Goal: Check status: Check status

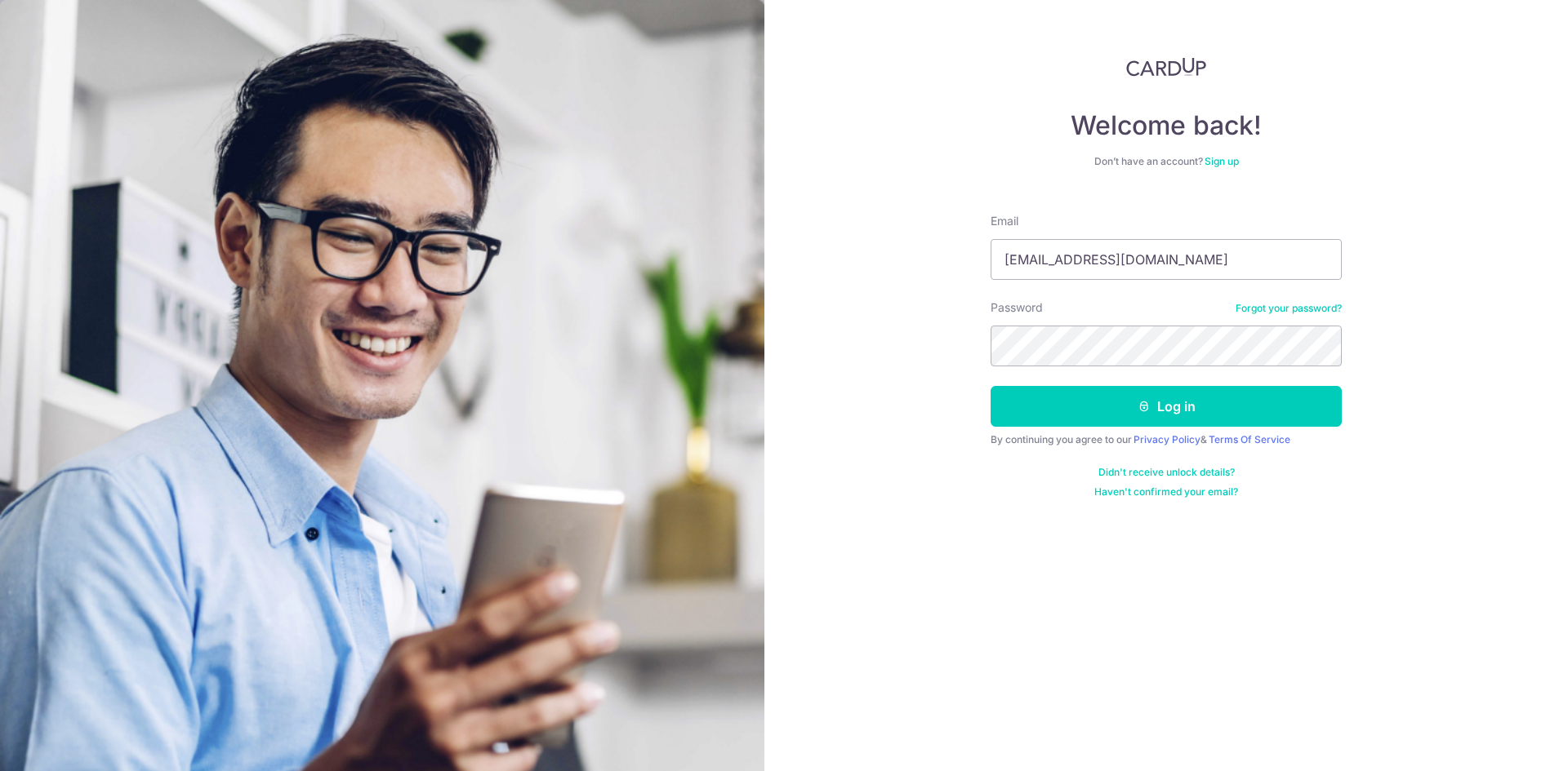
type input "[EMAIL_ADDRESS][DOMAIN_NAME]"
click at [991, 386] on button "Log in" at bounding box center [1166, 407] width 351 height 41
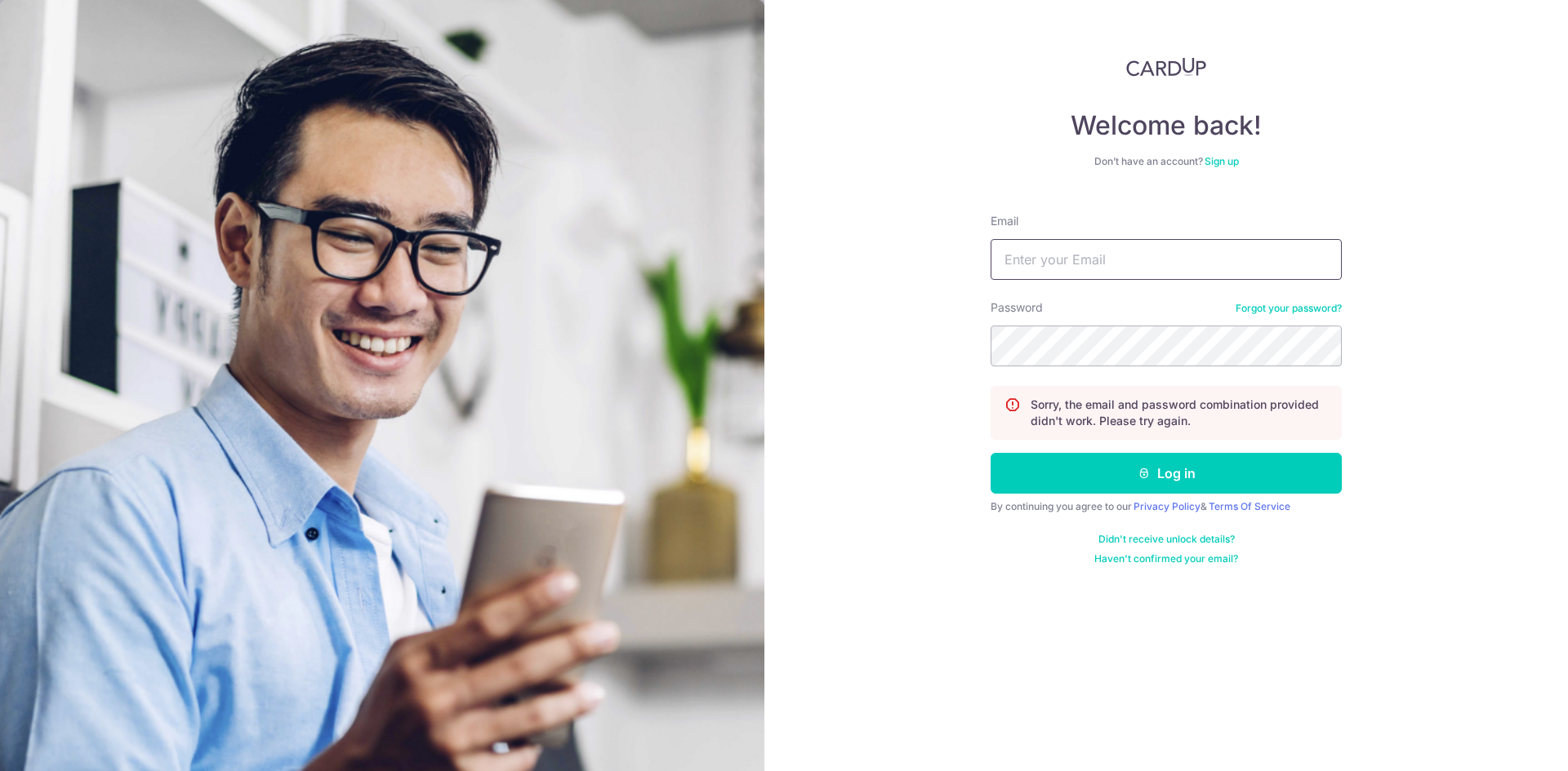
click at [1132, 270] on input "Email" at bounding box center [1166, 259] width 351 height 41
type input "[EMAIL_ADDRESS][DOMAIN_NAME]"
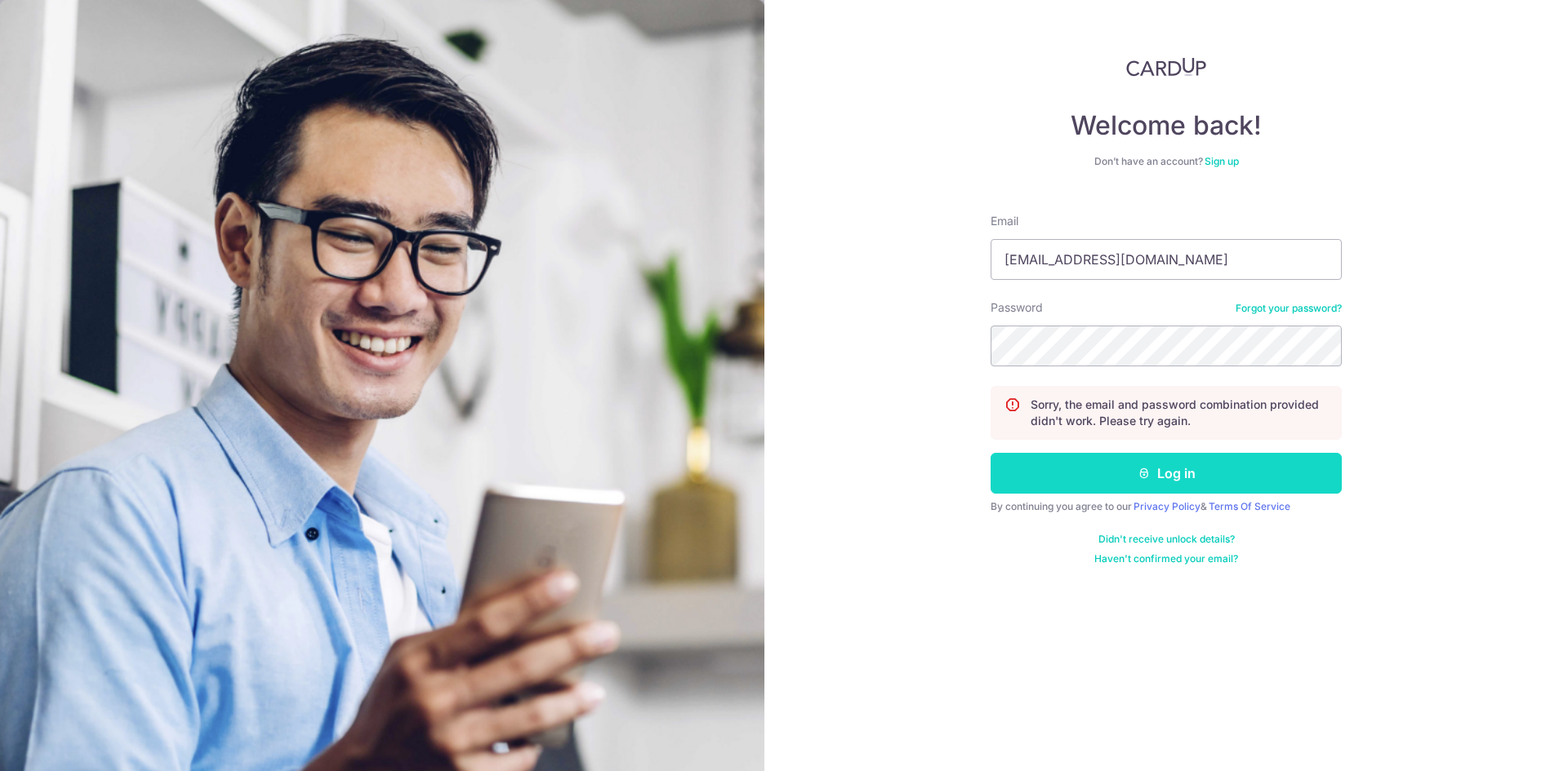
click at [1218, 457] on button "Log in" at bounding box center [1166, 473] width 351 height 41
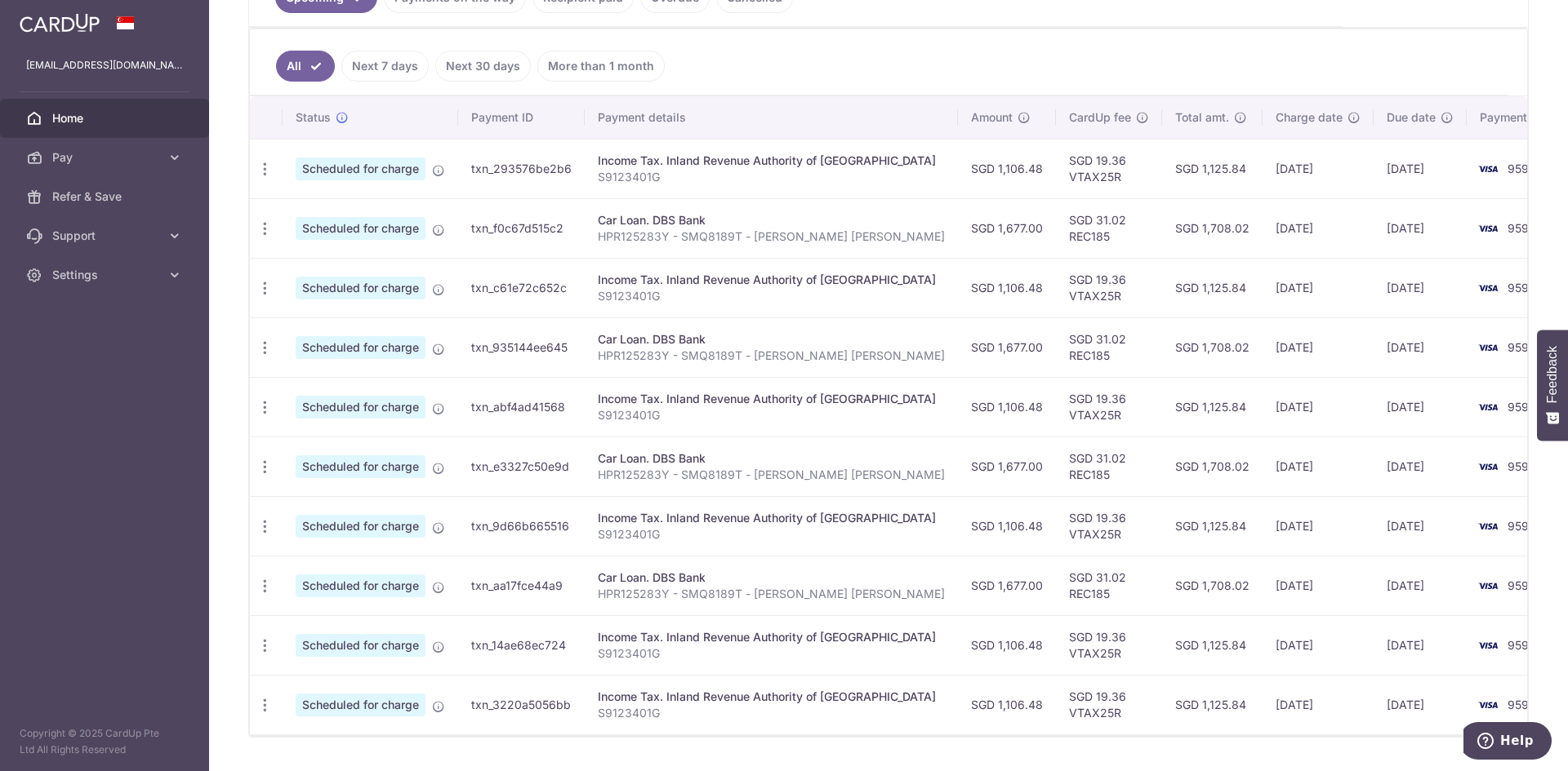
click at [517, 66] on link "Next 30 days" at bounding box center [482, 66] width 96 height 31
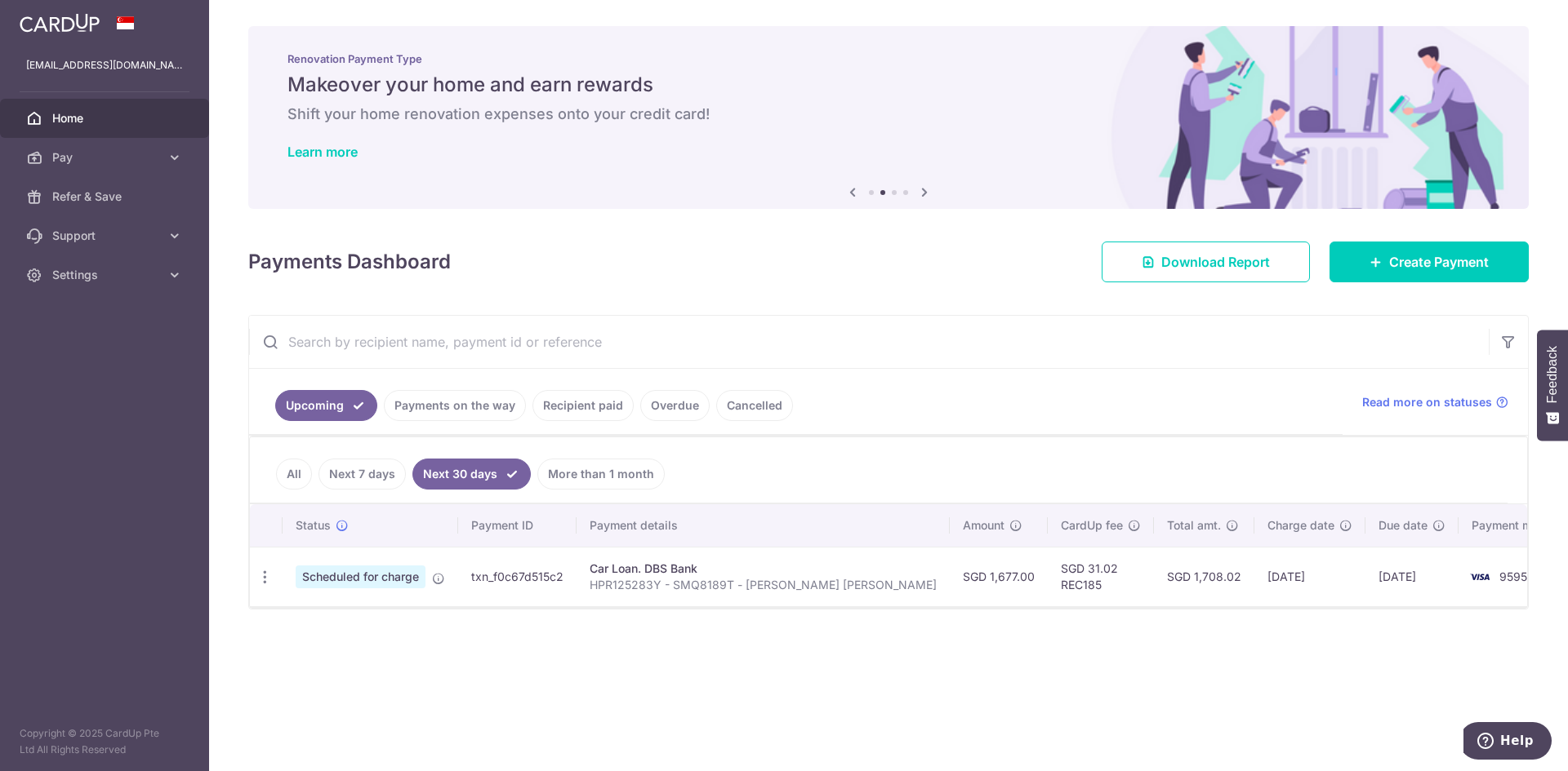
click at [388, 487] on link "Next 7 days" at bounding box center [362, 474] width 88 height 31
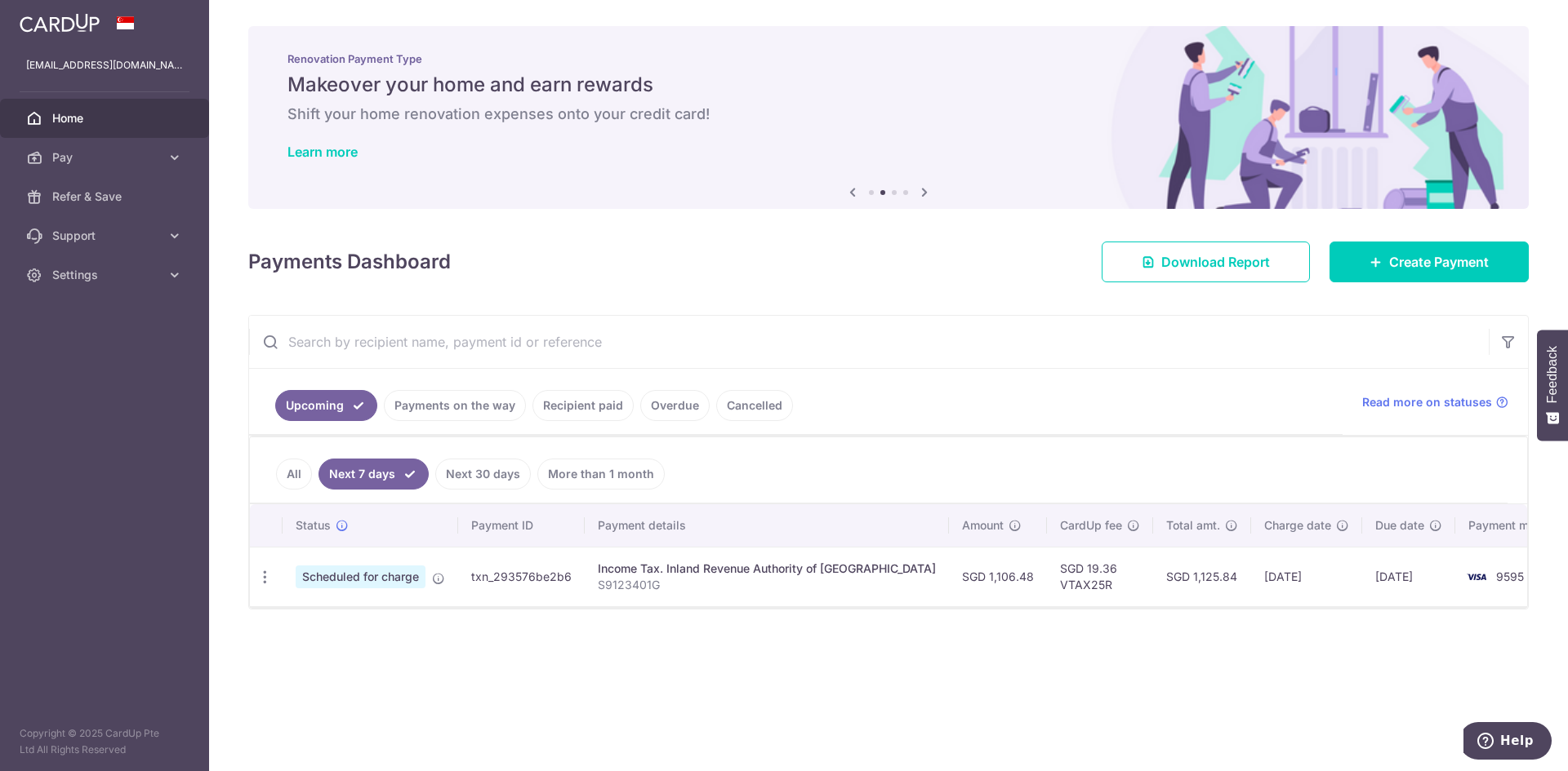
click at [303, 478] on link "All" at bounding box center [294, 474] width 36 height 31
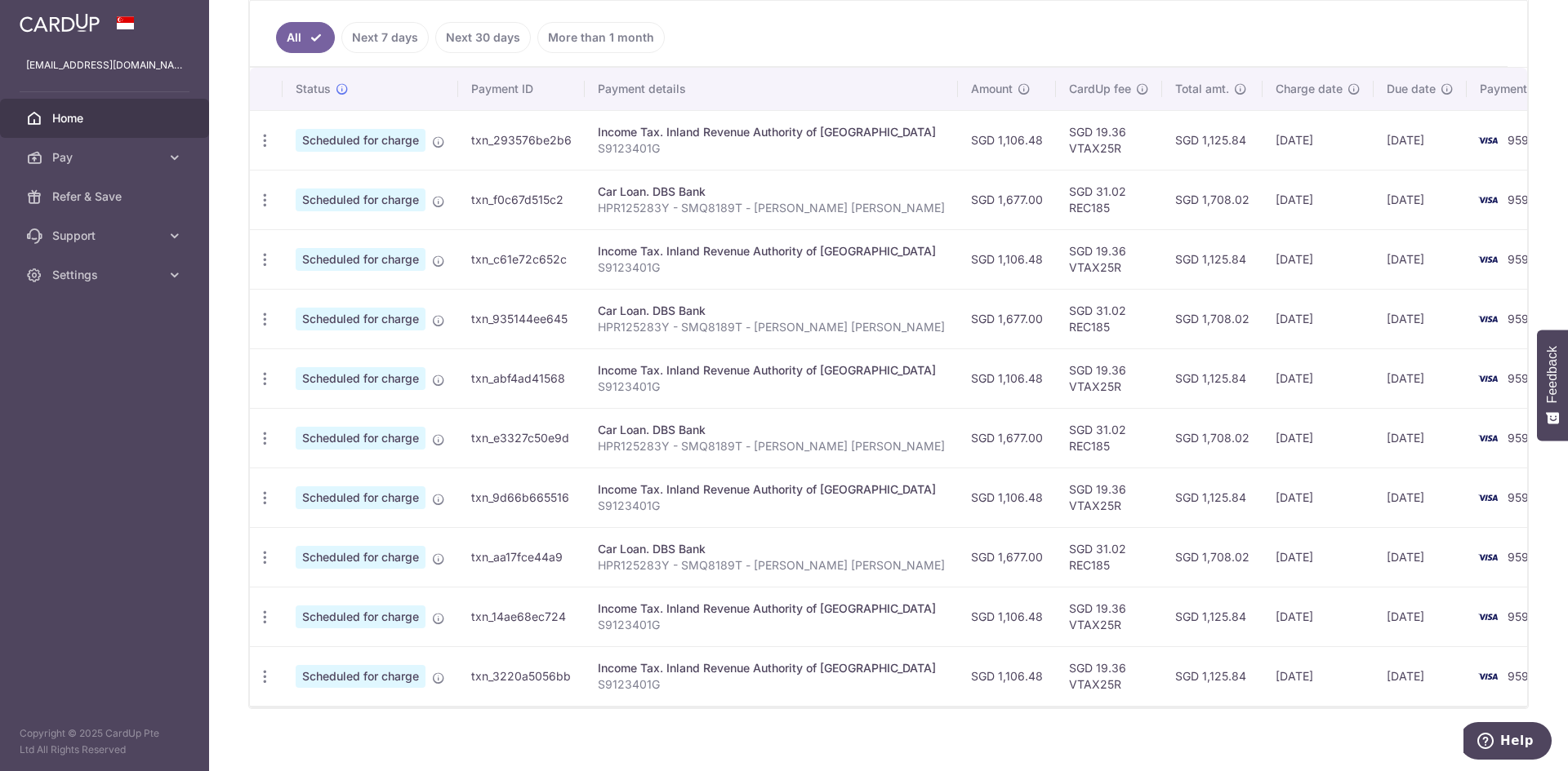
scroll to position [452, 0]
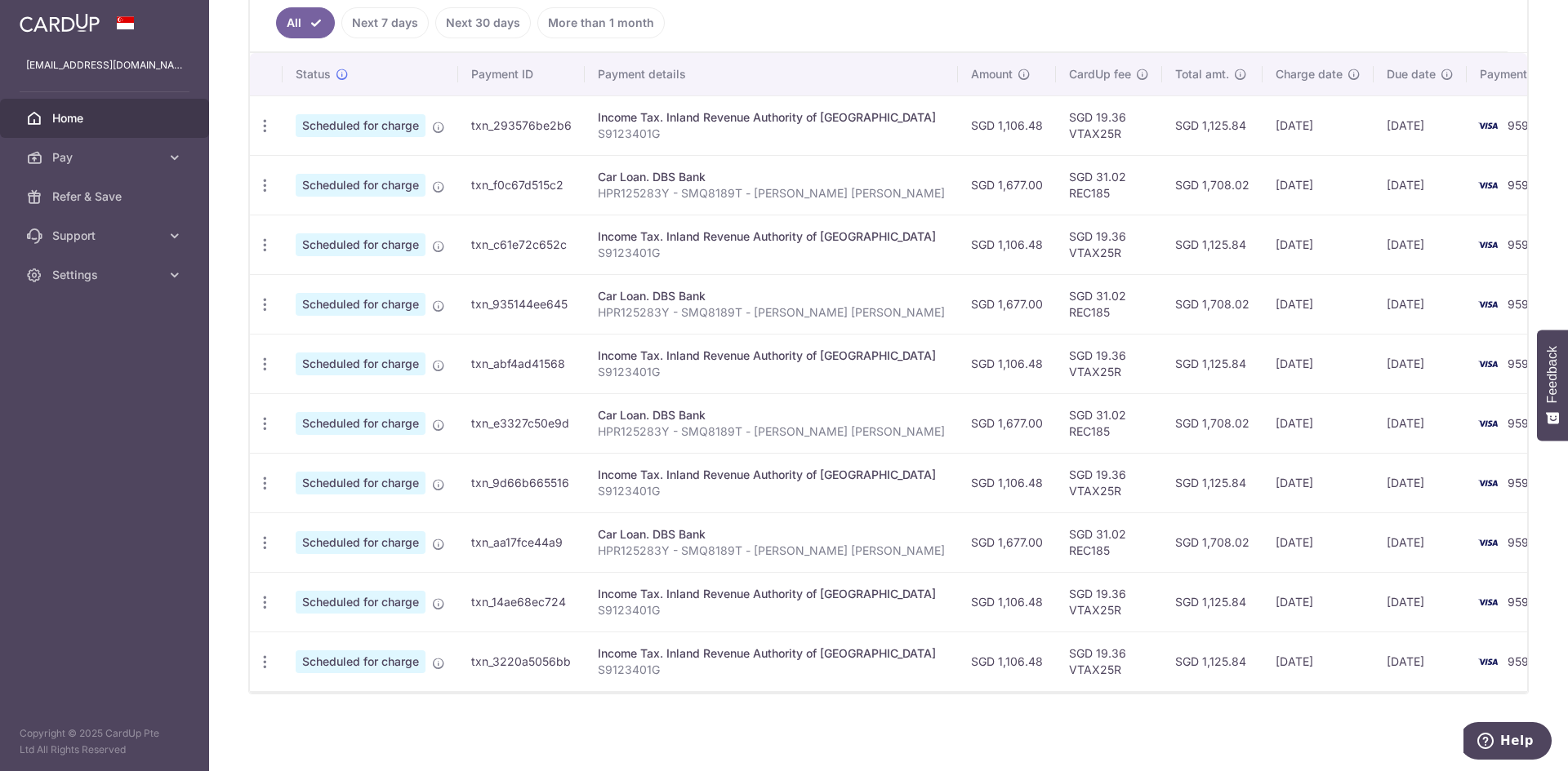
click at [1374, 542] on td "[DATE]" at bounding box center [1420, 542] width 93 height 60
